Goal: Task Accomplishment & Management: Complete application form

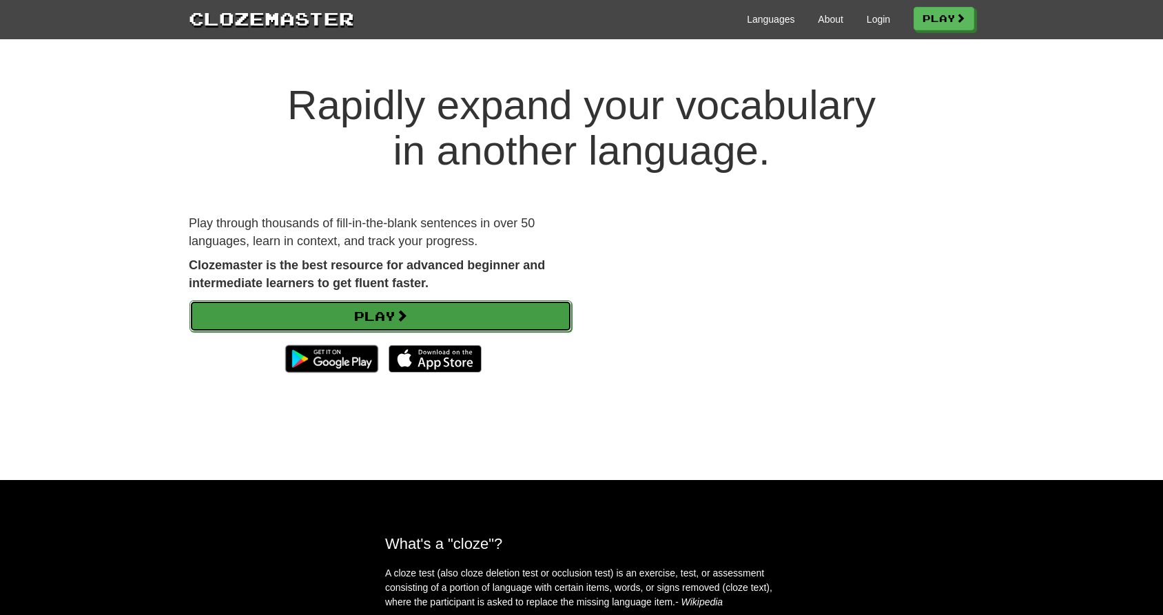
click at [354, 316] on link "Play" at bounding box center [381, 316] width 382 height 32
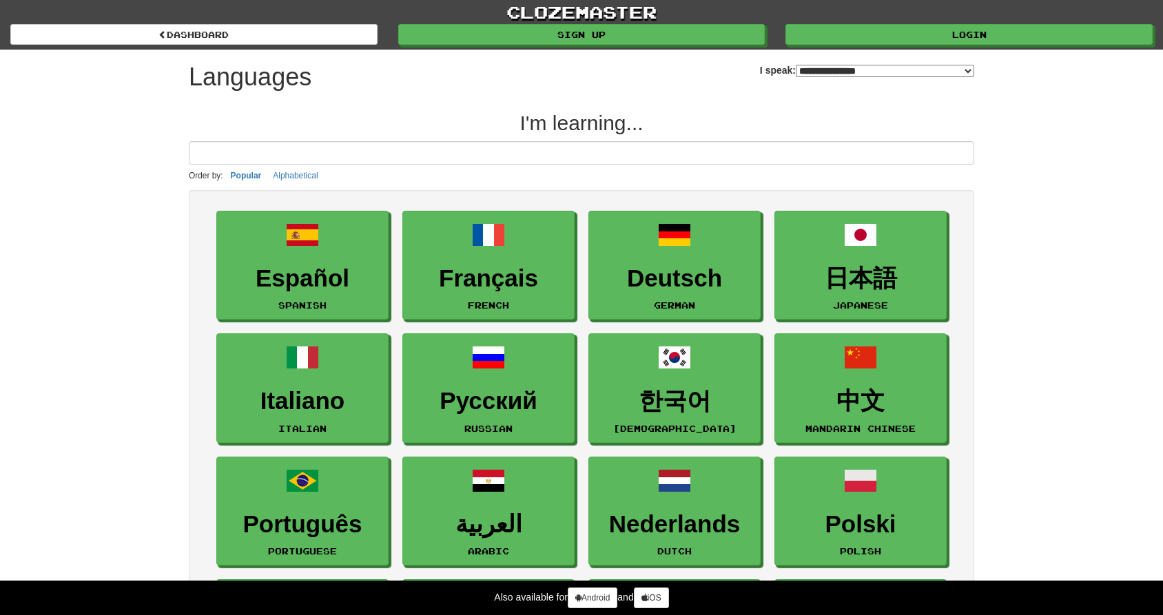
select select "*******"
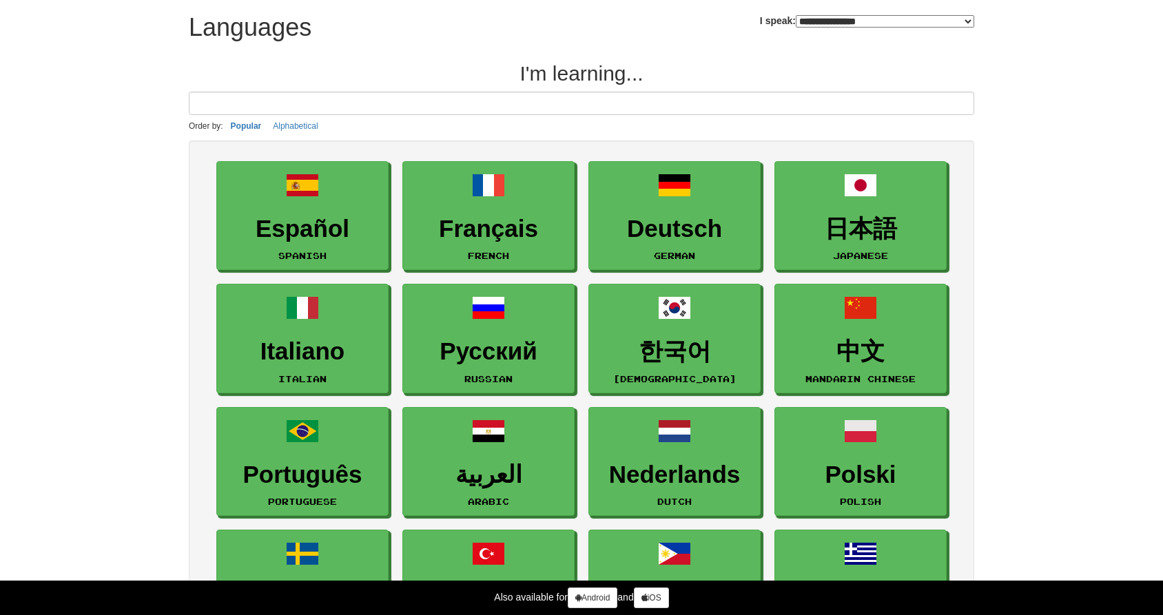
scroll to position [70, 0]
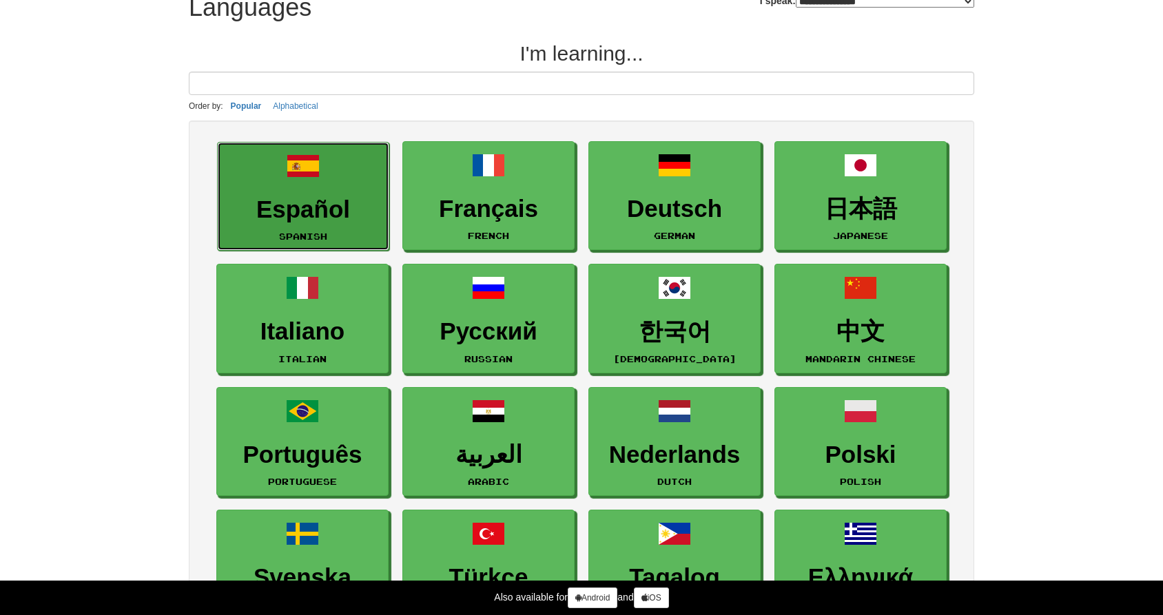
click at [341, 196] on h3 "Español" at bounding box center [303, 209] width 157 height 27
